Goal: Find specific page/section: Find specific page/section

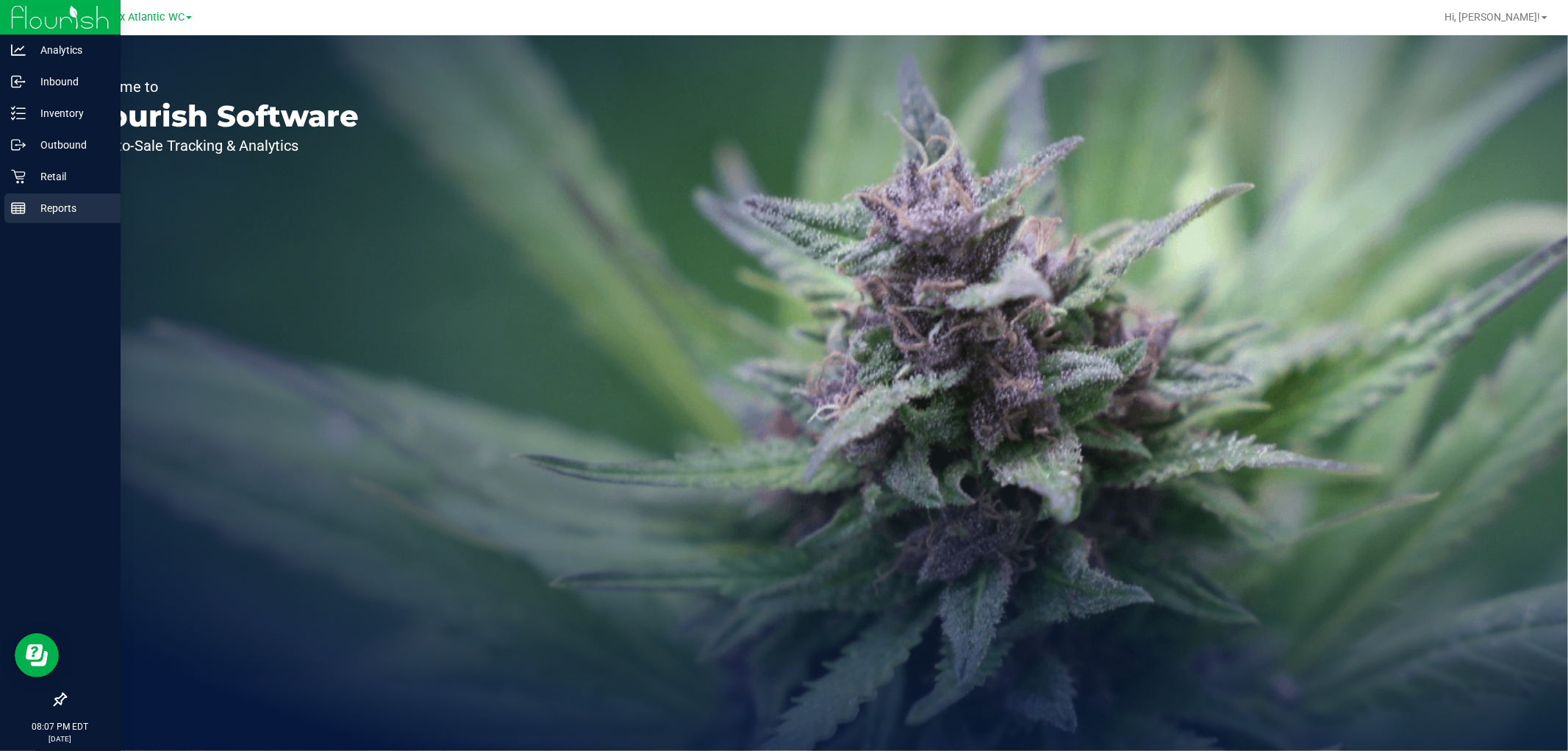
click at [23, 211] on icon at bounding box center [19, 208] width 15 height 15
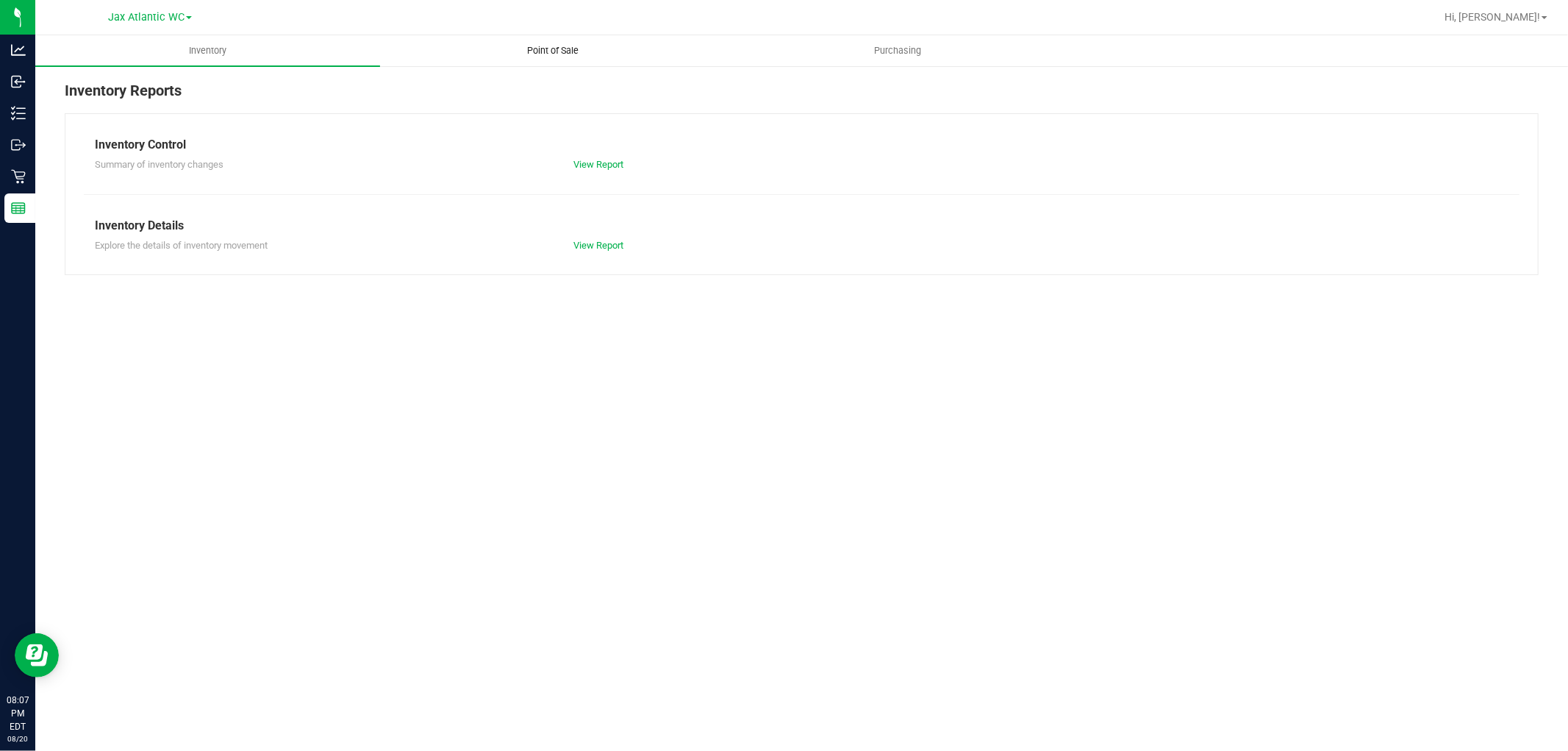
click at [560, 44] on span "Point of Sale" at bounding box center [553, 51] width 91 height 13
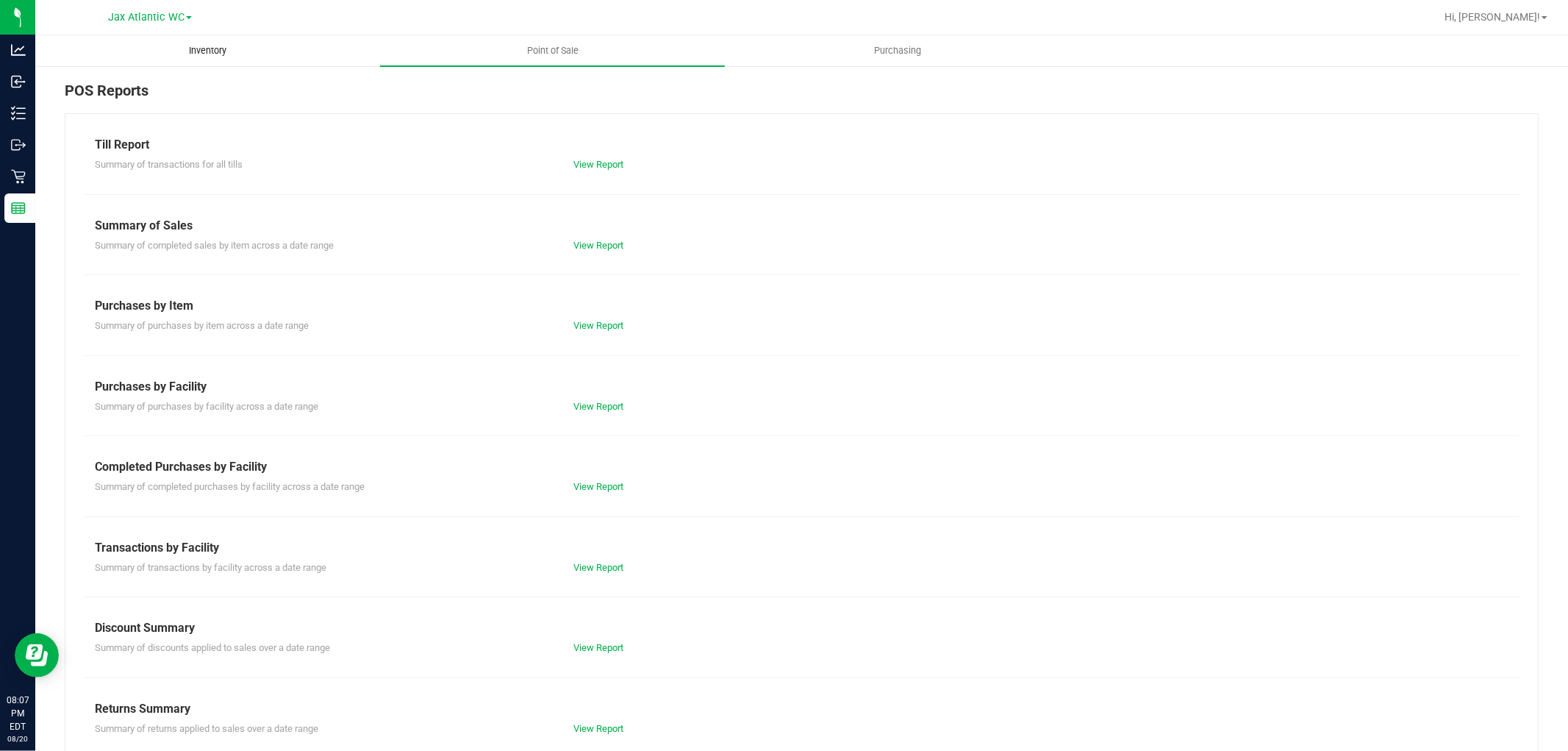
click at [216, 56] on span "Inventory" at bounding box center [207, 51] width 77 height 13
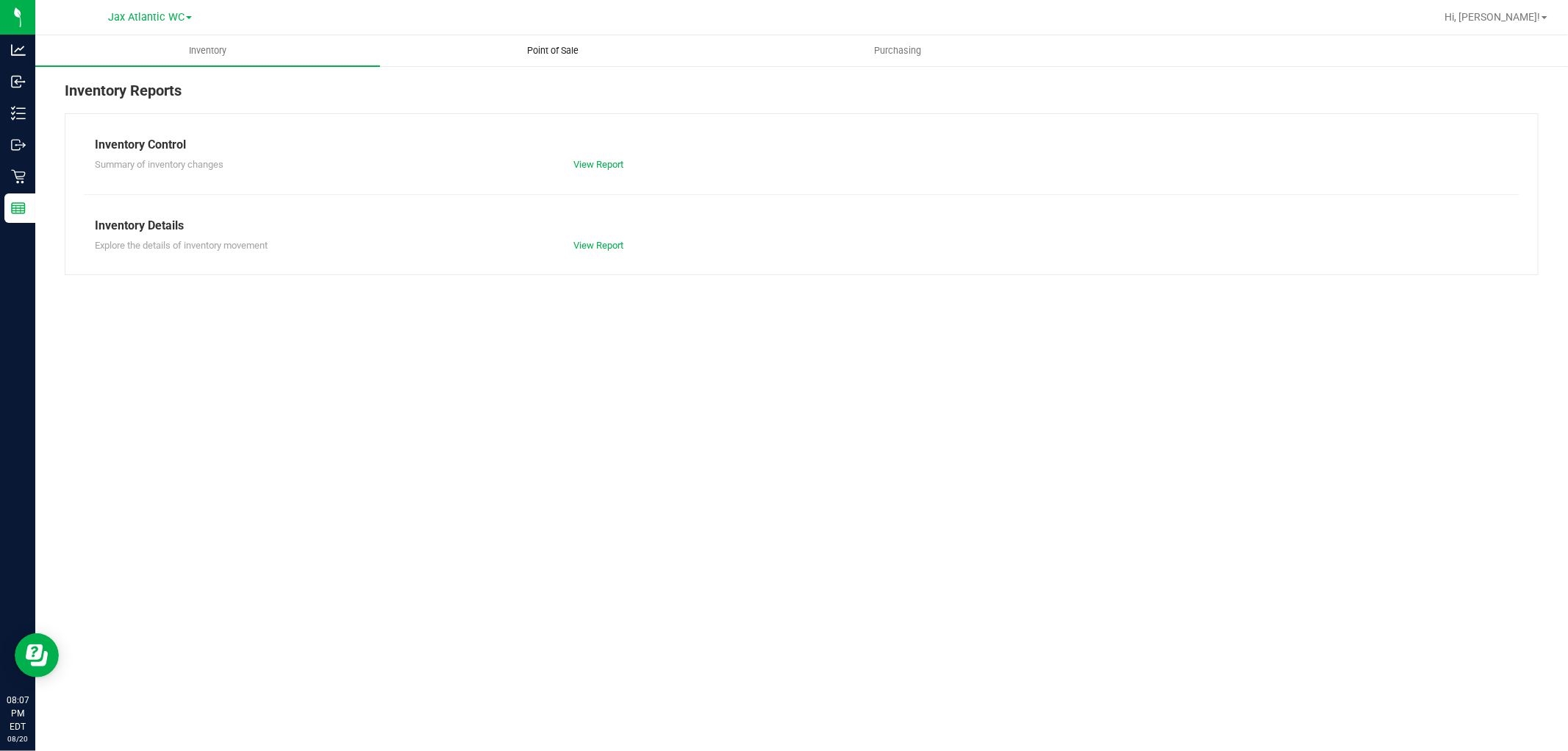
click at [562, 46] on span "Point of Sale" at bounding box center [553, 51] width 91 height 13
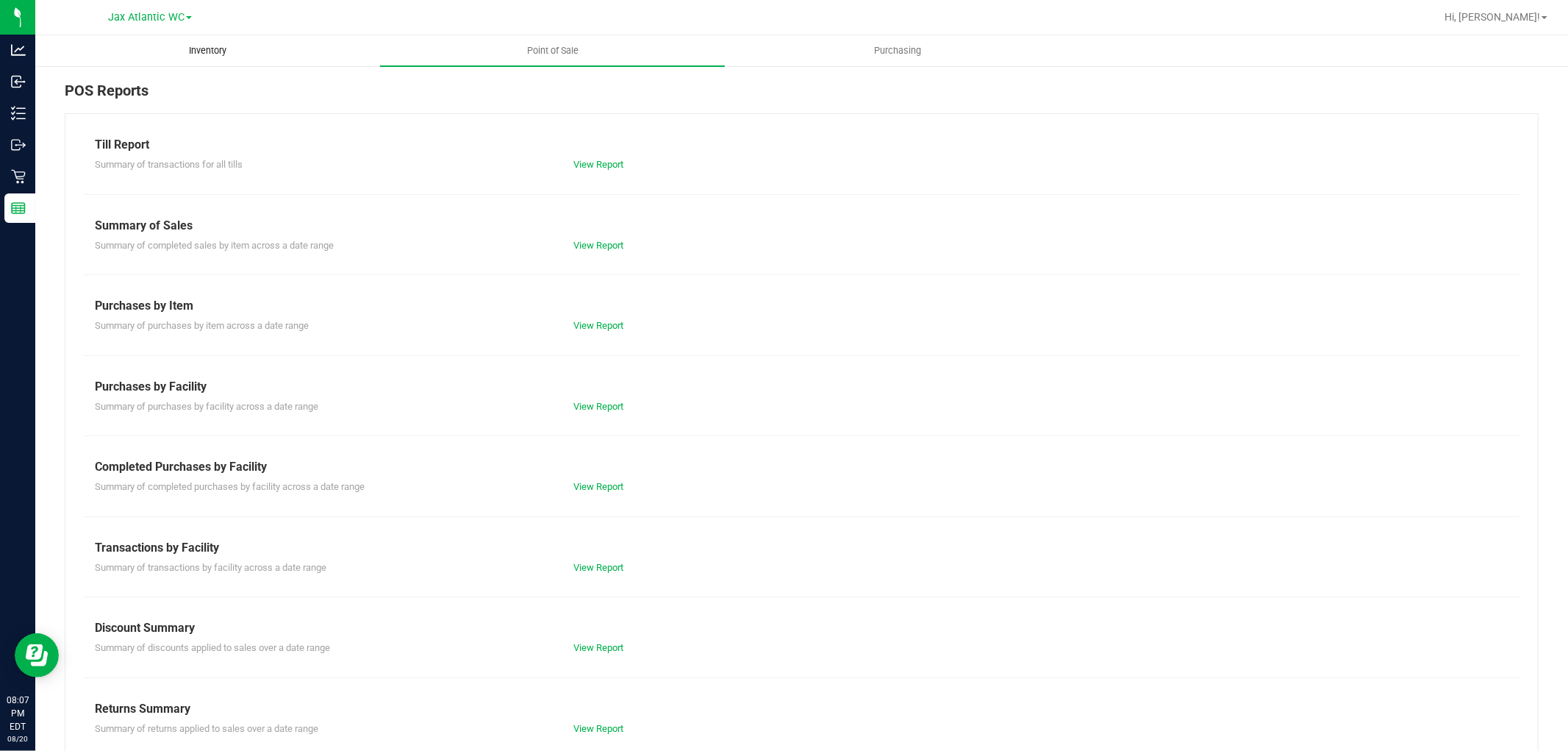
click at [184, 41] on uib-tab-heading "Inventory" at bounding box center [207, 51] width 343 height 30
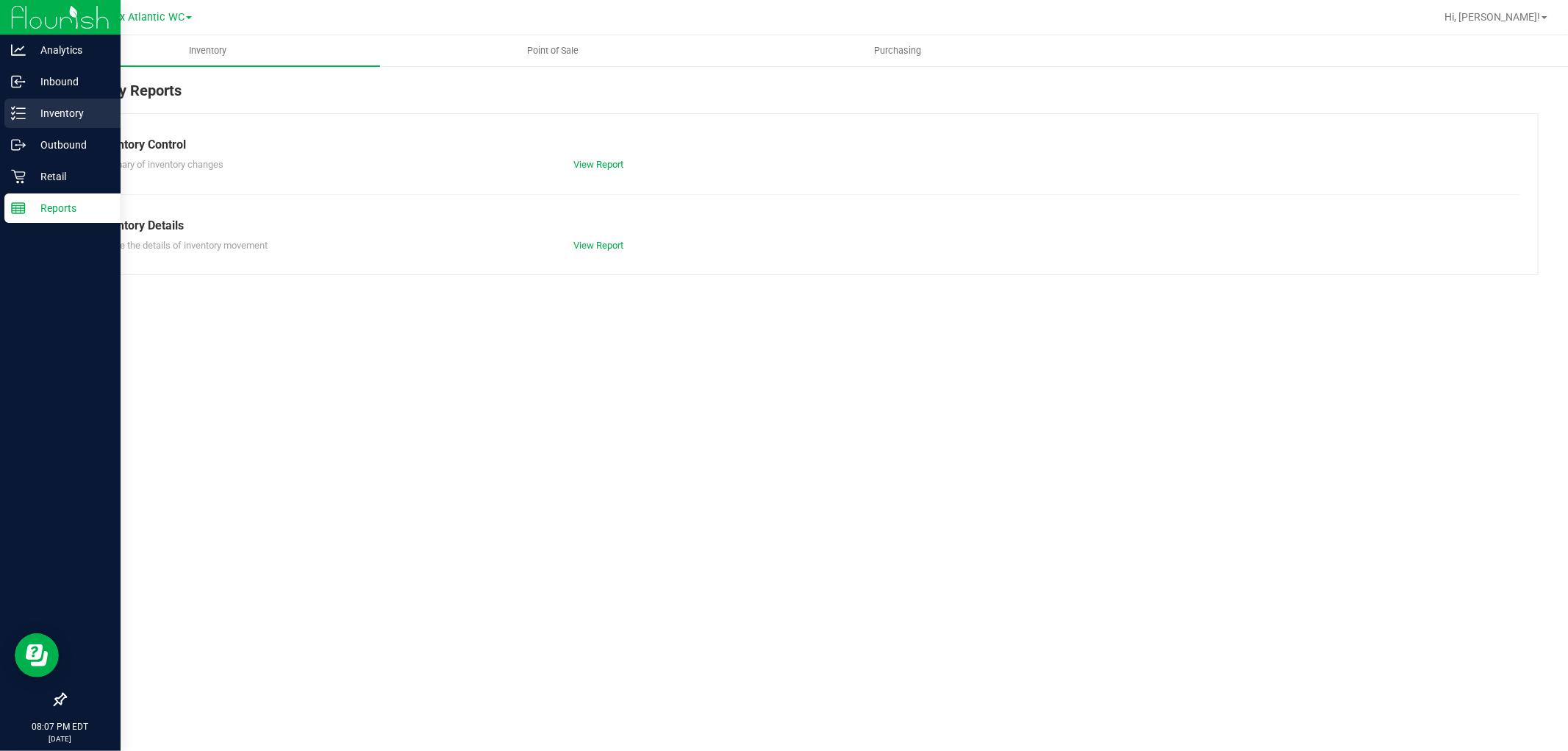
click at [35, 114] on p "Inventory" at bounding box center [69, 113] width 88 height 18
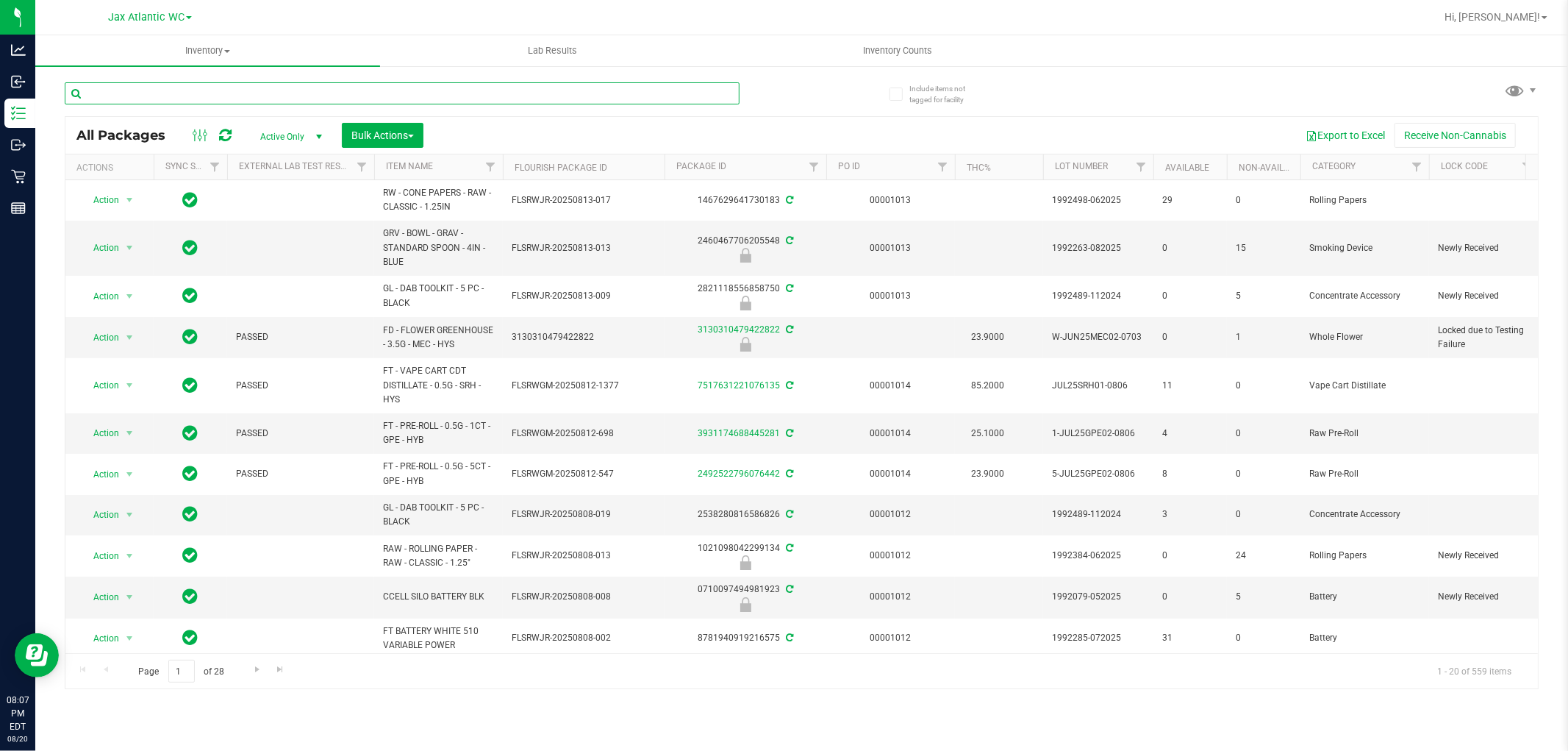
click at [156, 92] on input "text" at bounding box center [402, 94] width 675 height 22
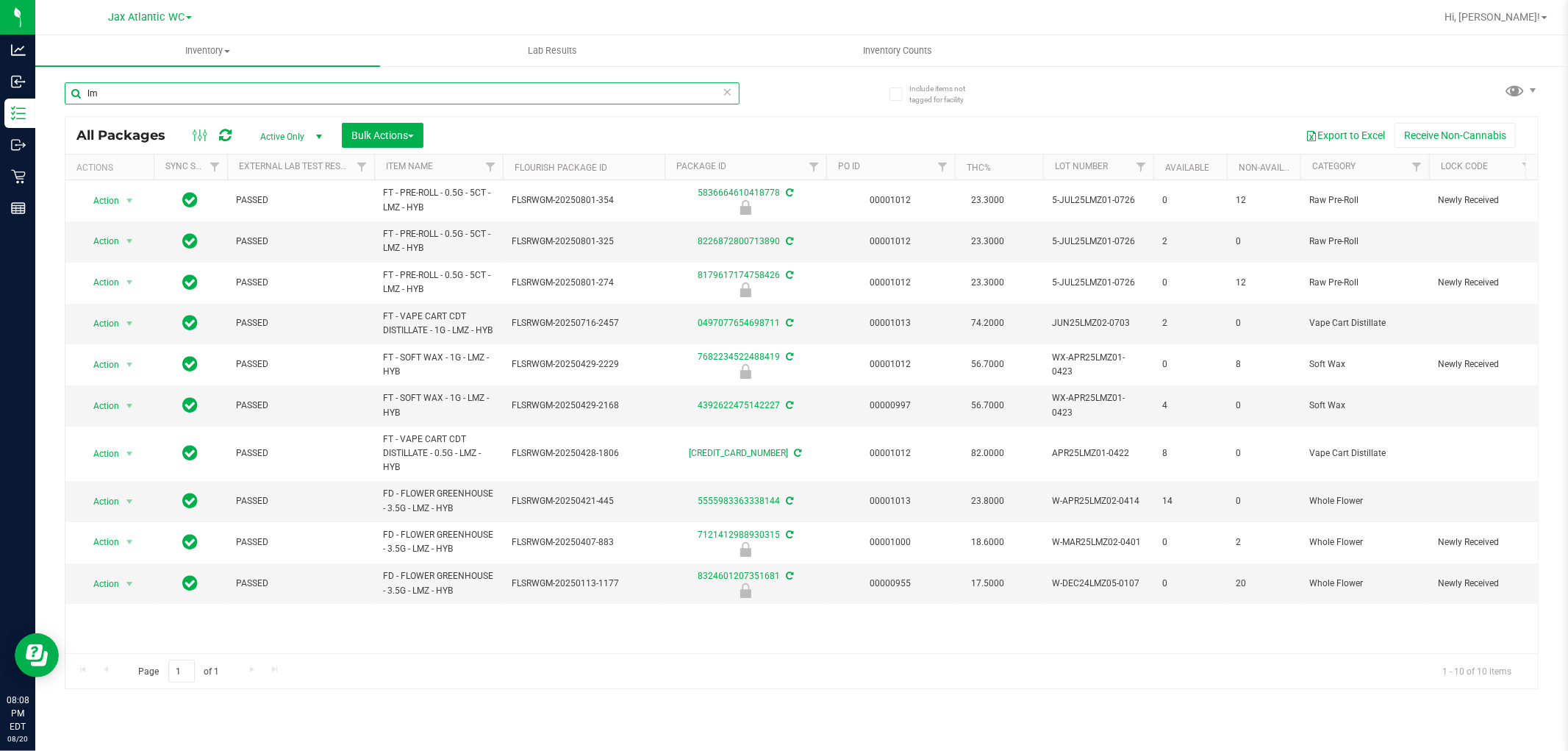
type input "l"
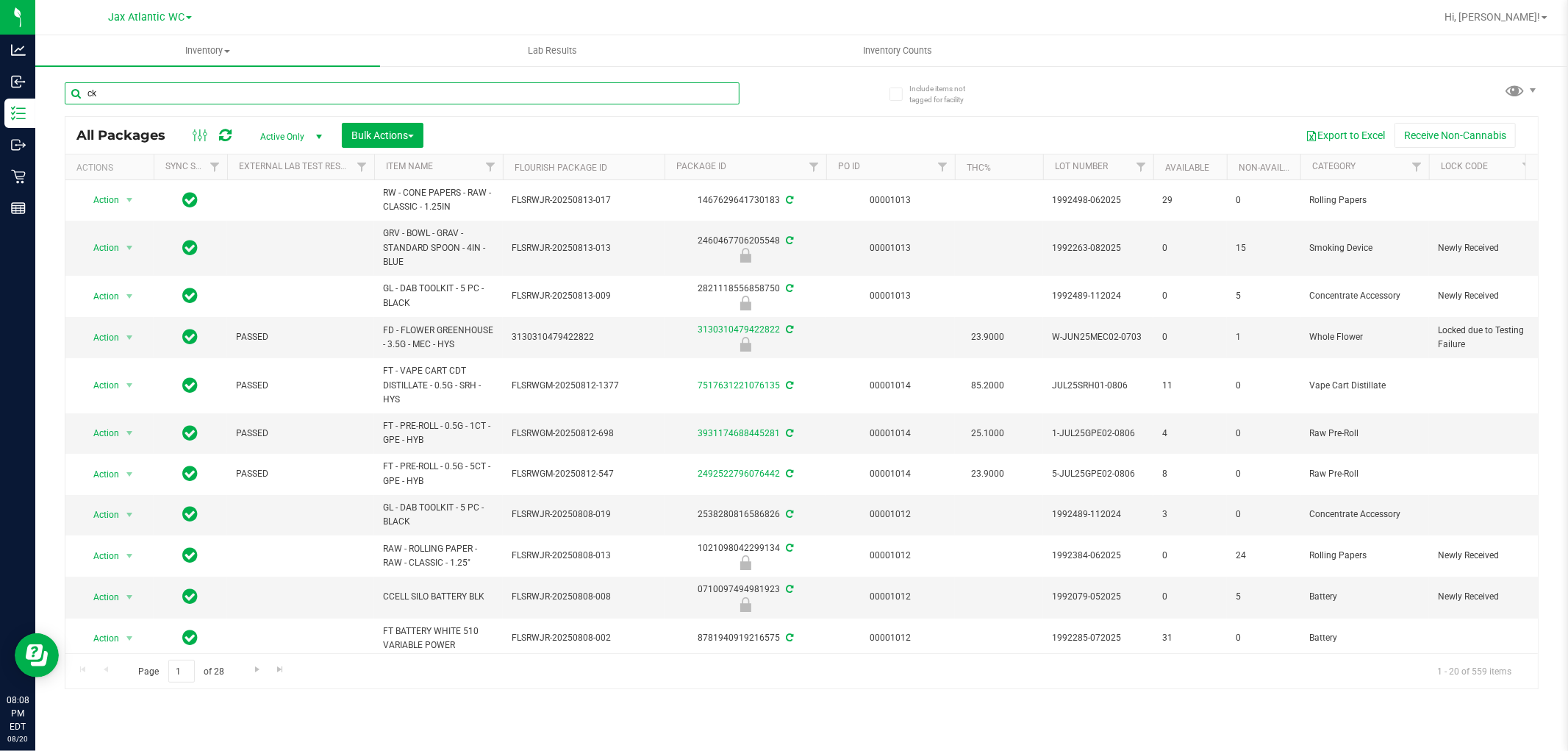
type input "ckz"
